Goal: Task Accomplishment & Management: Manage account settings

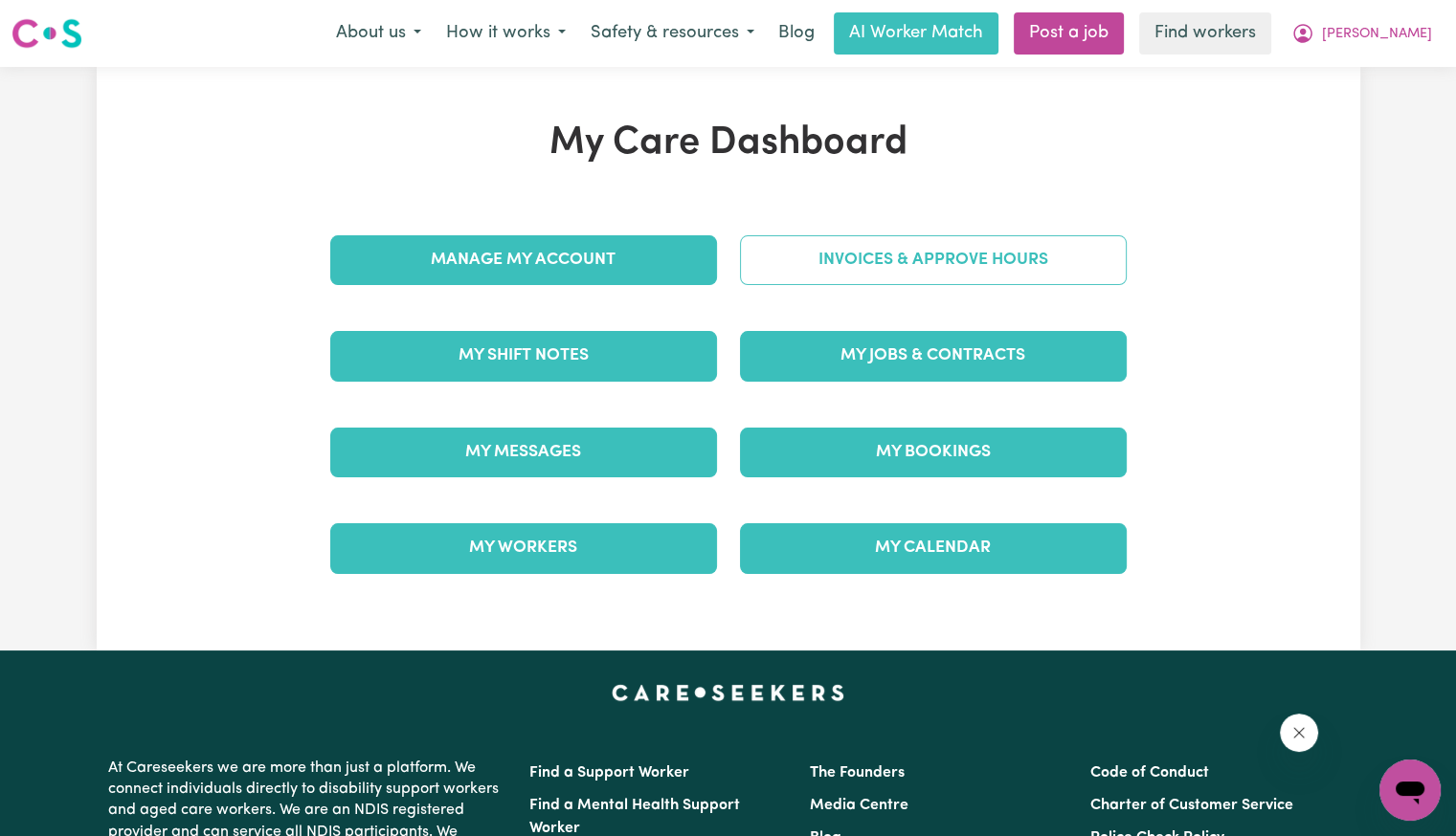
click at [745, 266] on link "Invoices & Approve Hours" at bounding box center [933, 260] width 387 height 50
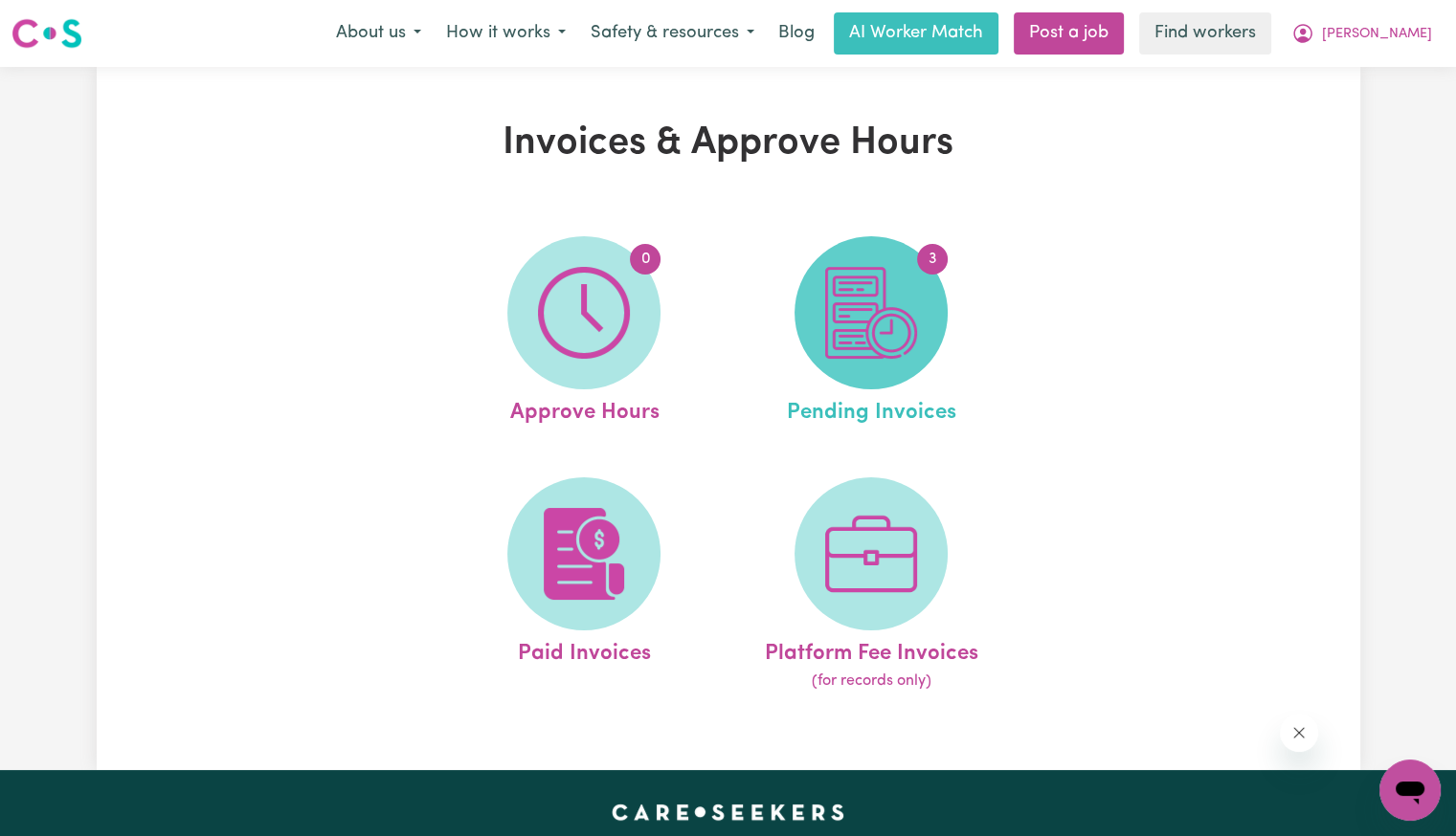
click at [854, 337] on img at bounding box center [871, 313] width 92 height 92
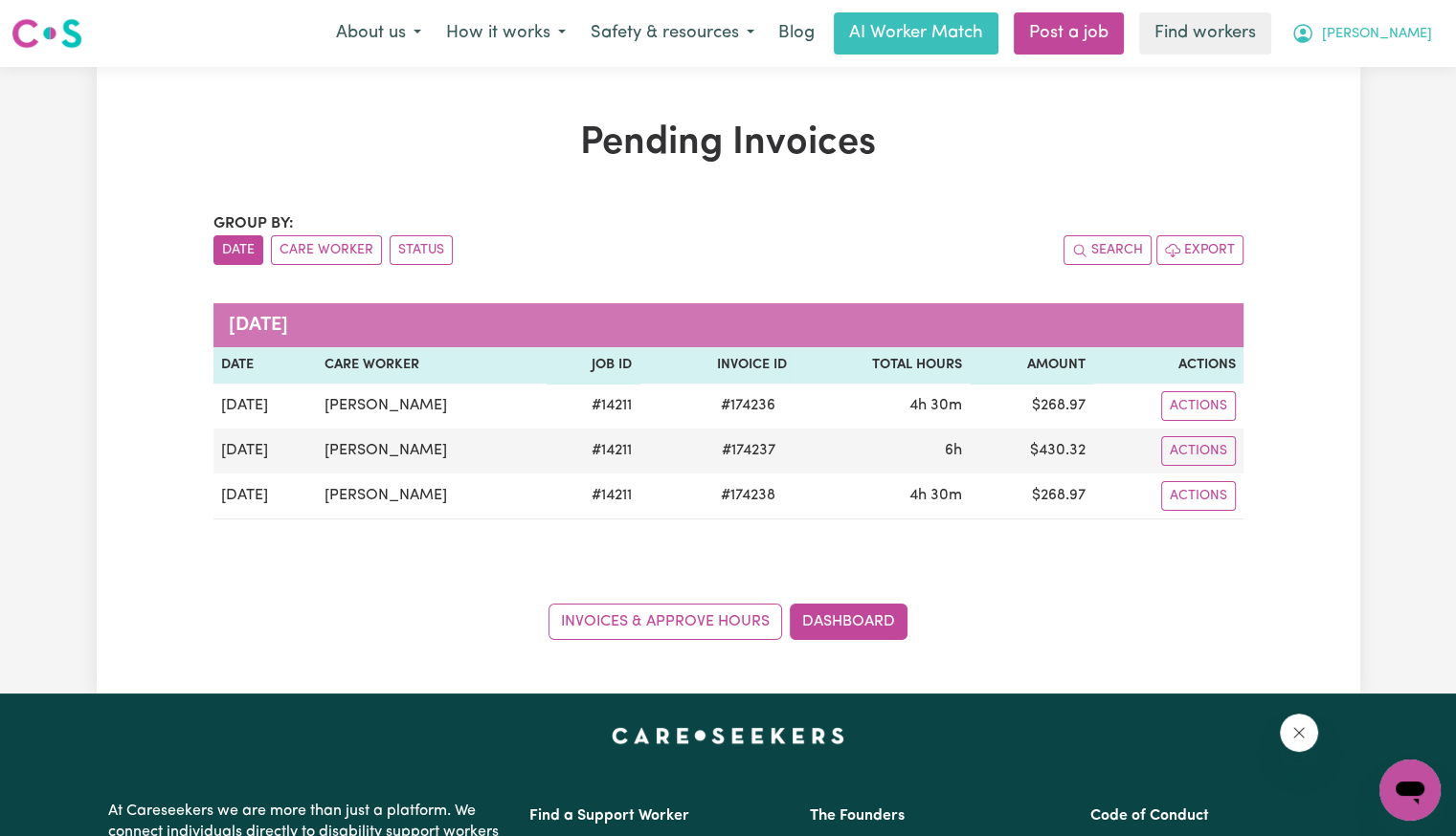
click at [1390, 43] on span "[PERSON_NAME]" at bounding box center [1377, 34] width 110 height 21
click at [1372, 110] on link "Logout" at bounding box center [1368, 109] width 151 height 36
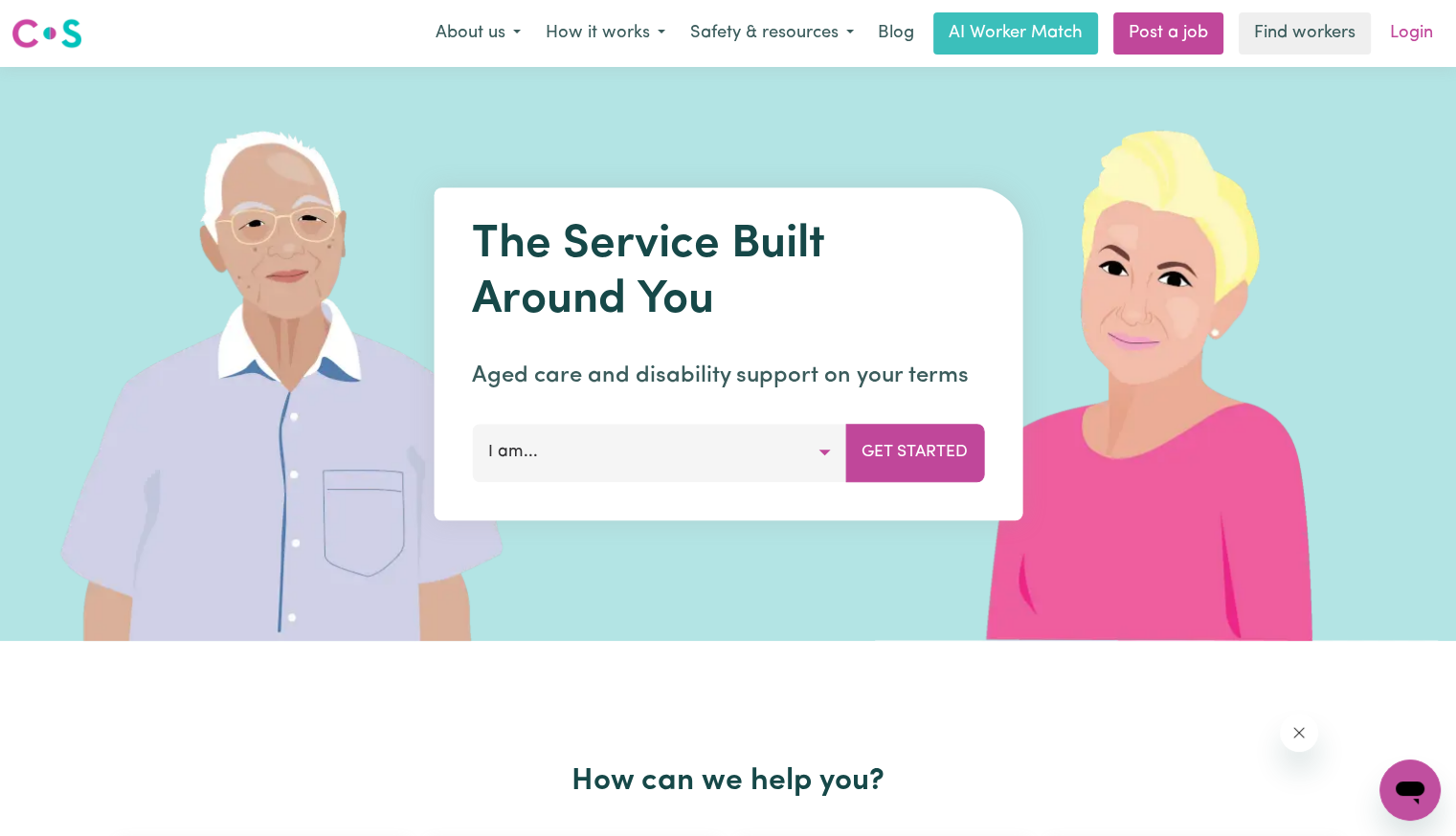
click at [1405, 41] on link "Login" at bounding box center [1412, 33] width 66 height 42
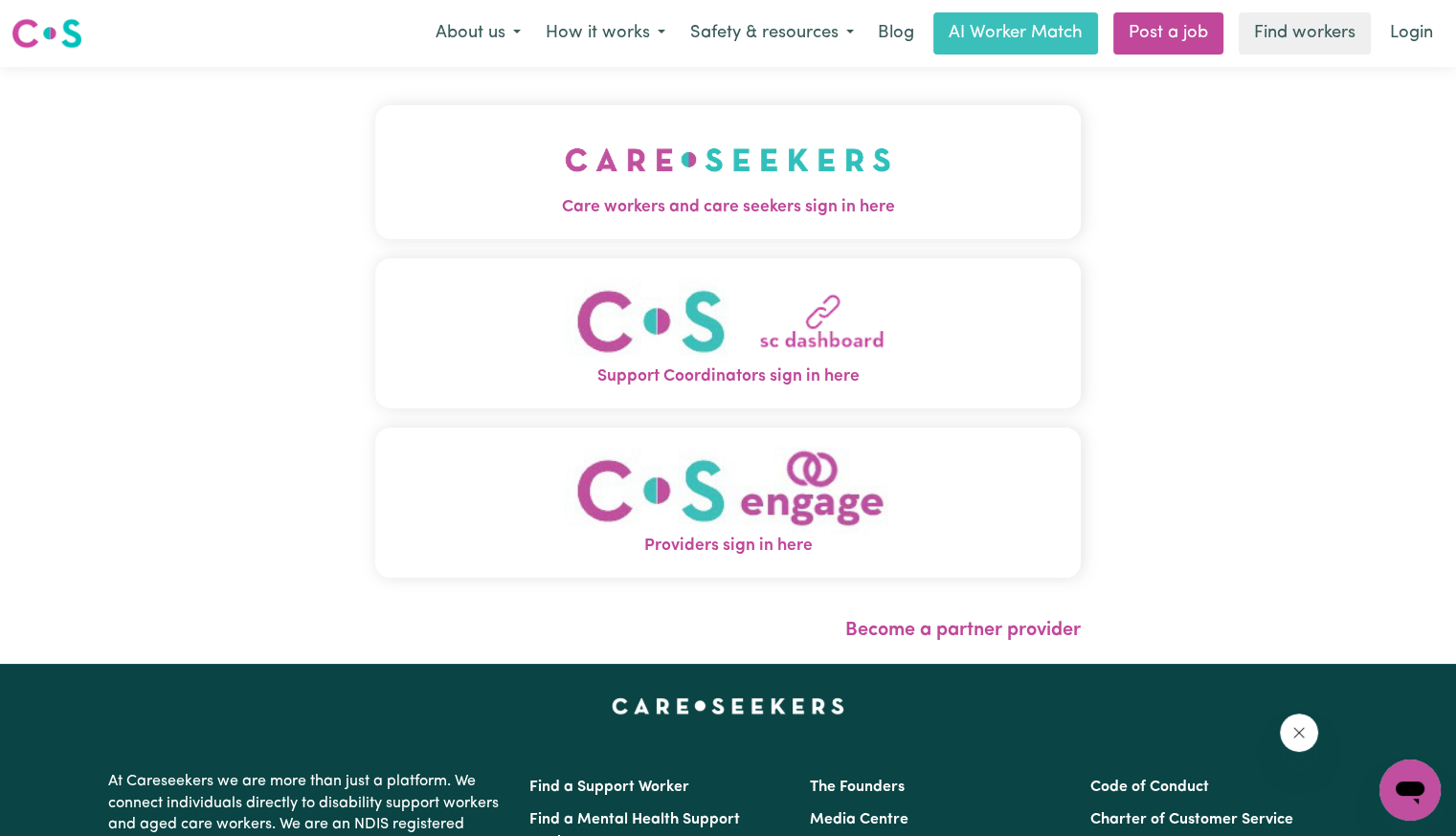
click at [357, 229] on div "Care workers and care seekers sign in here Support Coordinators sign in here Pr…" at bounding box center [728, 365] width 1456 height 597
click at [551, 212] on span "Care workers and care seekers sign in here" at bounding box center [728, 207] width 706 height 24
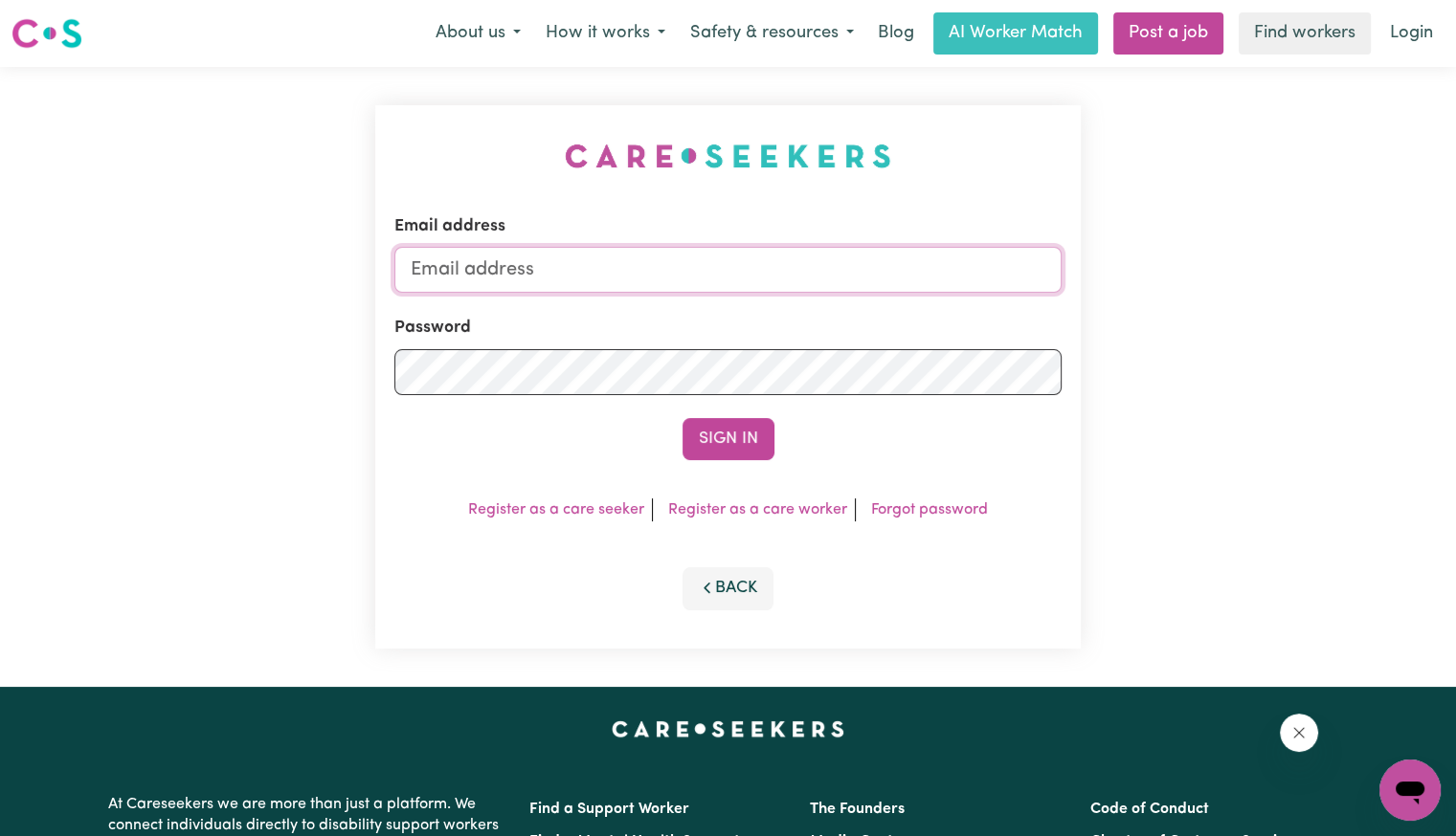
click at [688, 281] on input "Email address" at bounding box center [728, 270] width 667 height 46
drag, startPoint x: 513, startPoint y: 272, endPoint x: 1571, endPoint y: 286, distance: 1058.1
click at [1455, 286] on html "Menu About us How it works Safety & resources Blog AI Worker Match Post a job F…" at bounding box center [728, 724] width 1456 height 1448
type input "[EMAIL_ADDRESS][DOMAIN_NAME]"
click at [682, 418] on button "Sign In" at bounding box center [728, 439] width 92 height 42
